Goal: Transaction & Acquisition: Purchase product/service

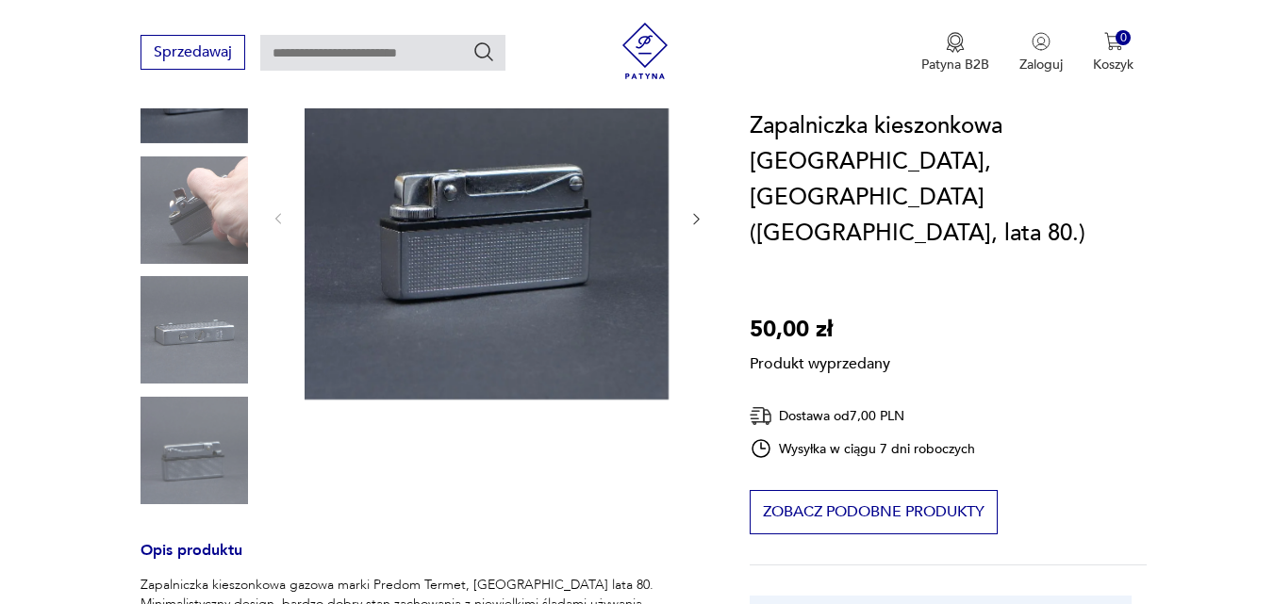
click at [220, 321] on div "Produkt wyprzedany Opis produktu Zapalniczka kieszonkowa gazowa marki Predom Te…" at bounding box center [422, 567] width 564 height 1062
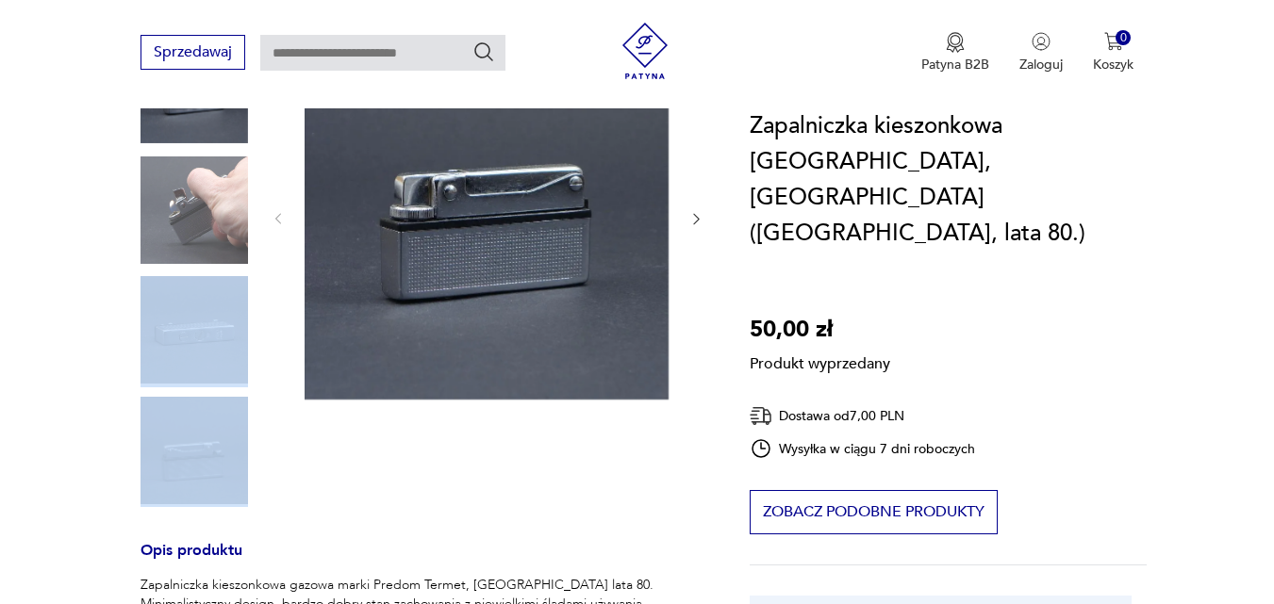
click at [220, 321] on div "Produkt wyprzedany Opis produktu Zapalniczka kieszonkowa gazowa marki Predom Te…" at bounding box center [422, 567] width 564 height 1062
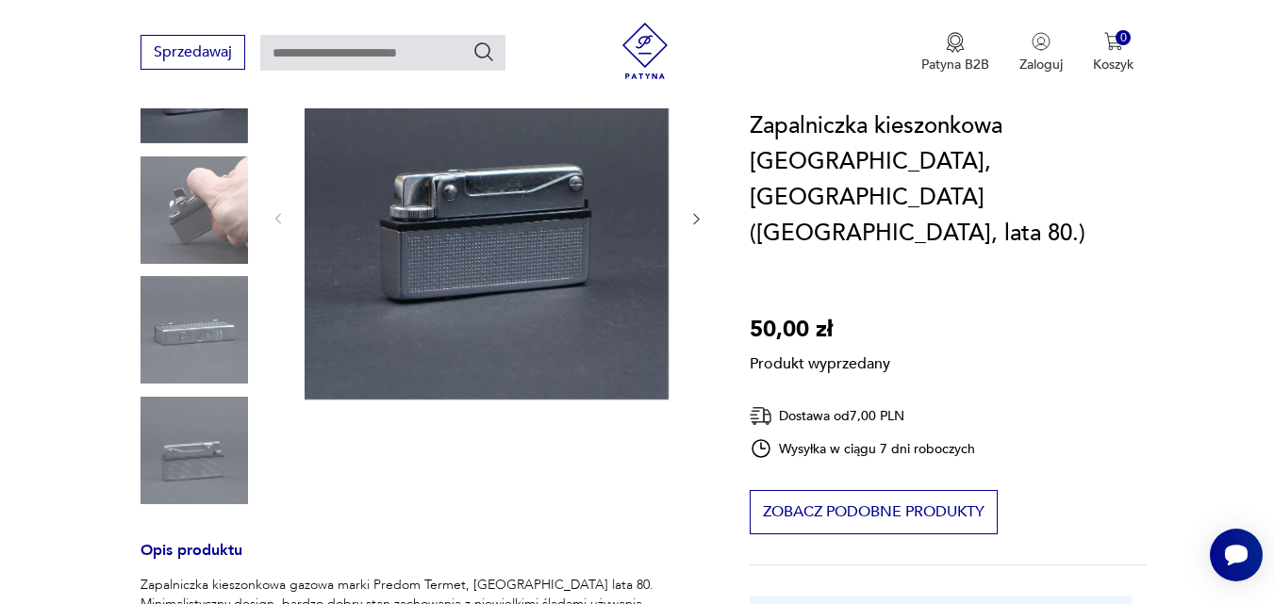
click at [279, 216] on div "Produkt wyprzedany Opis produktu Zapalniczka kieszonkowa gazowa marki Predom Te…" at bounding box center [422, 567] width 564 height 1062
click at [697, 213] on div "Produkt wyprzedany Opis produktu Zapalniczka kieszonkowa gazowa marki Predom Te…" at bounding box center [422, 567] width 564 height 1062
drag, startPoint x: 697, startPoint y: 213, endPoint x: 675, endPoint y: 224, distance: 24.5
click at [675, 224] on div "Produkt wyprzedany Opis produktu Zapalniczka kieszonkowa gazowa marki Predom Te…" at bounding box center [422, 567] width 564 height 1062
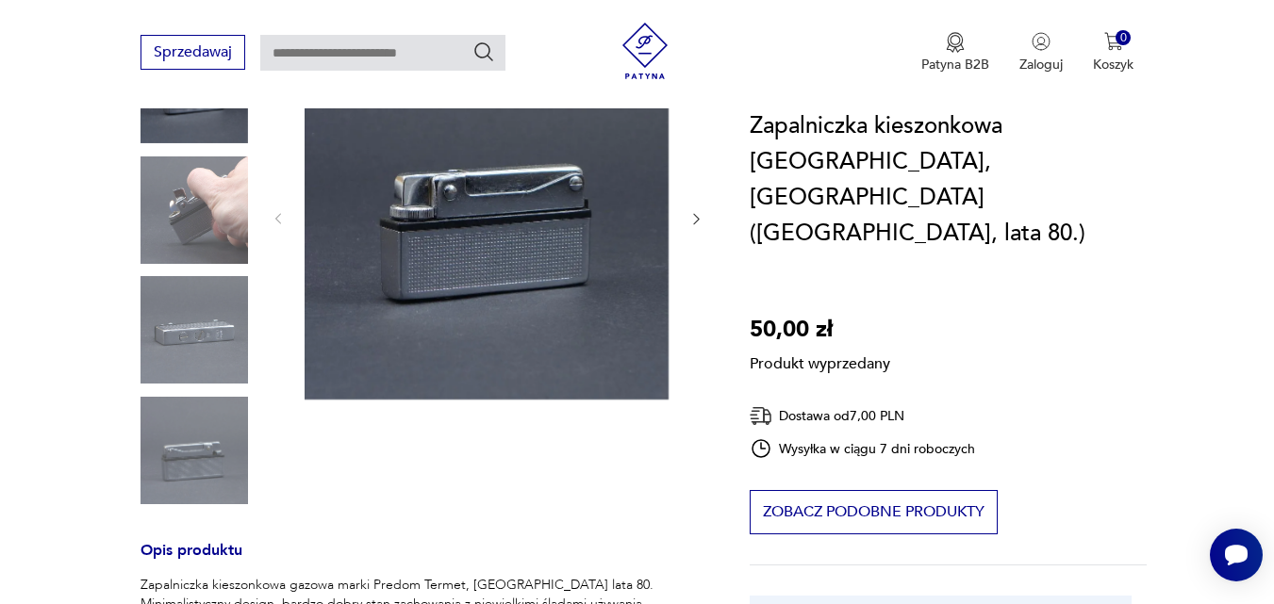
click at [693, 216] on div "Produkt wyprzedany Opis produktu Zapalniczka kieszonkowa gazowa marki Predom Te…" at bounding box center [422, 567] width 564 height 1062
click at [190, 351] on div "Produkt wyprzedany Opis produktu Zapalniczka kieszonkowa gazowa marki Predom Te…" at bounding box center [422, 567] width 564 height 1062
click at [197, 449] on div "Produkt wyprzedany Opis produktu Zapalniczka kieszonkowa gazowa marki Predom Te…" at bounding box center [422, 567] width 564 height 1062
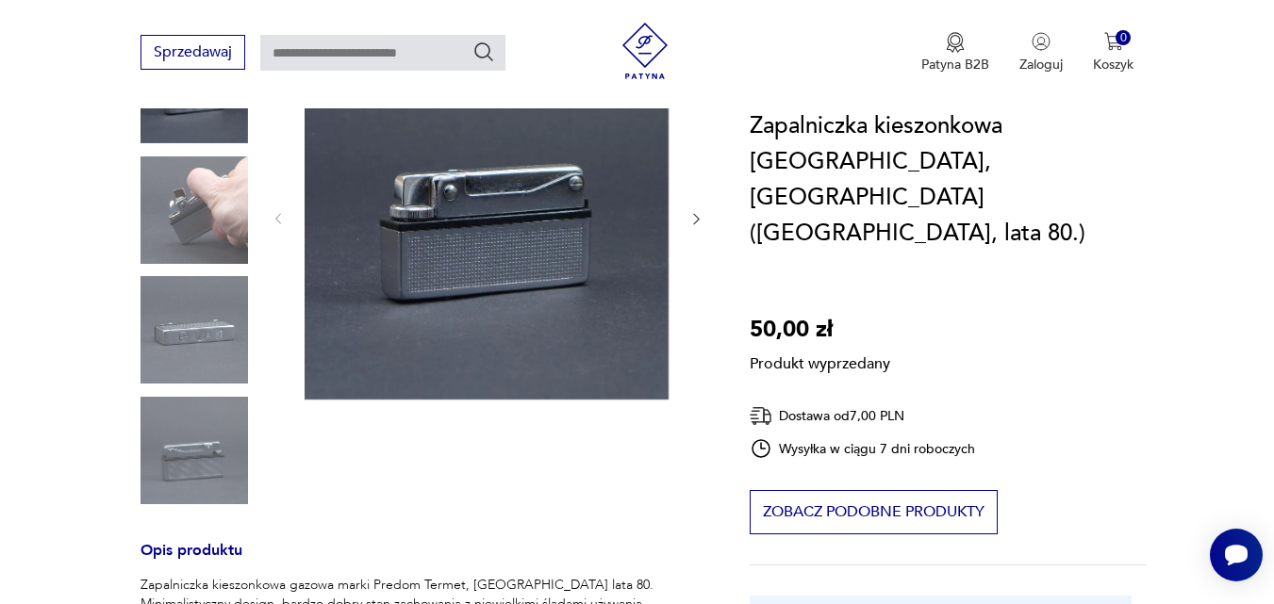
click at [189, 204] on div "Produkt wyprzedany Opis produktu Zapalniczka kieszonkowa gazowa marki Predom Te…" at bounding box center [422, 567] width 564 height 1062
